Goal: Transaction & Acquisition: Purchase product/service

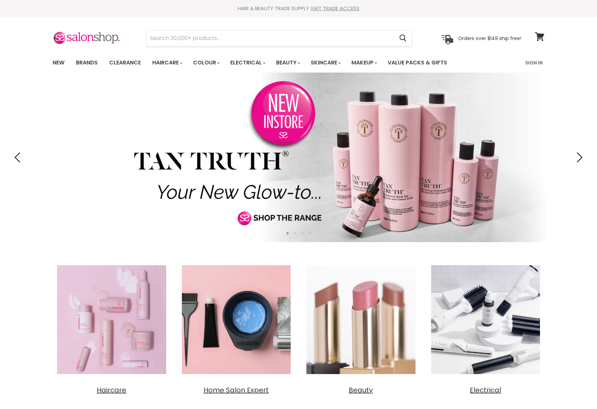
scroll to position [4, 0]
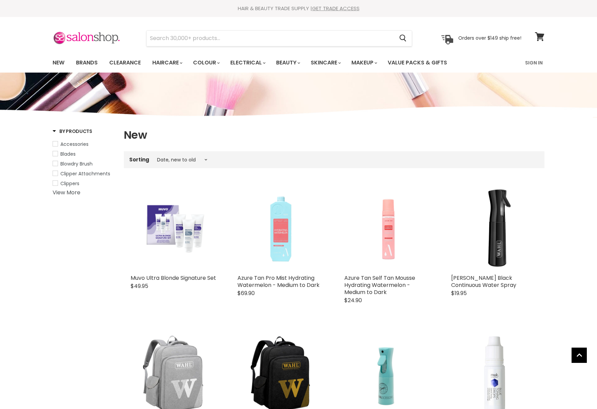
select select "created-descending"
click at [83, 60] on link "Brands" at bounding box center [87, 63] width 32 height 14
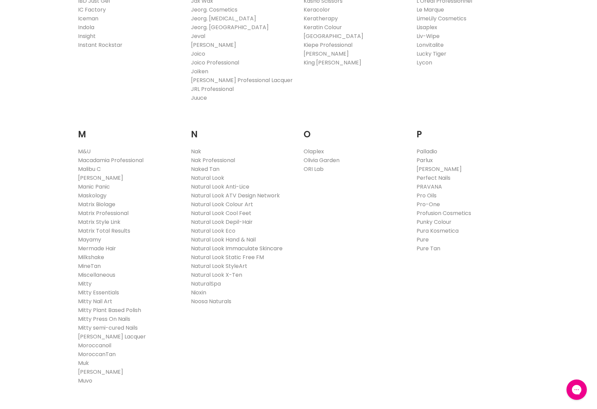
scroll to position [664, 0]
click at [86, 382] on link "Muvo" at bounding box center [85, 380] width 14 height 8
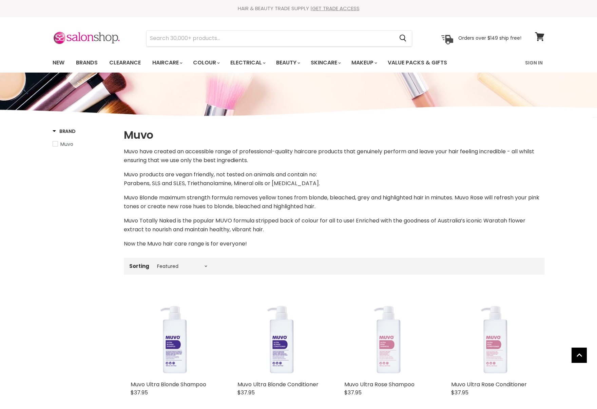
select select "manual"
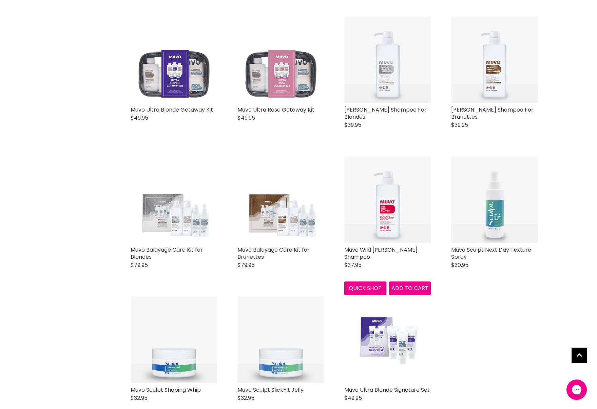
scroll to position [1107, 0]
